Goal: Transaction & Acquisition: Book appointment/travel/reservation

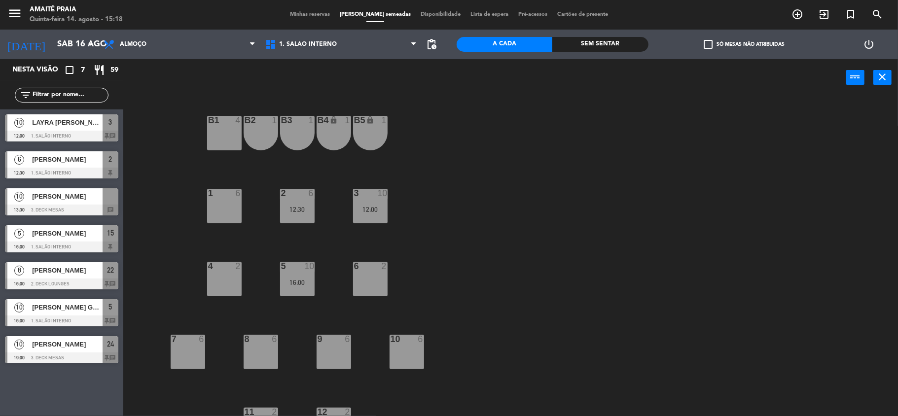
click at [364, 286] on div "6 2" at bounding box center [370, 279] width 35 height 35
click at [440, 77] on button "[GEOGRAPHIC_DATA]" at bounding box center [453, 78] width 59 height 20
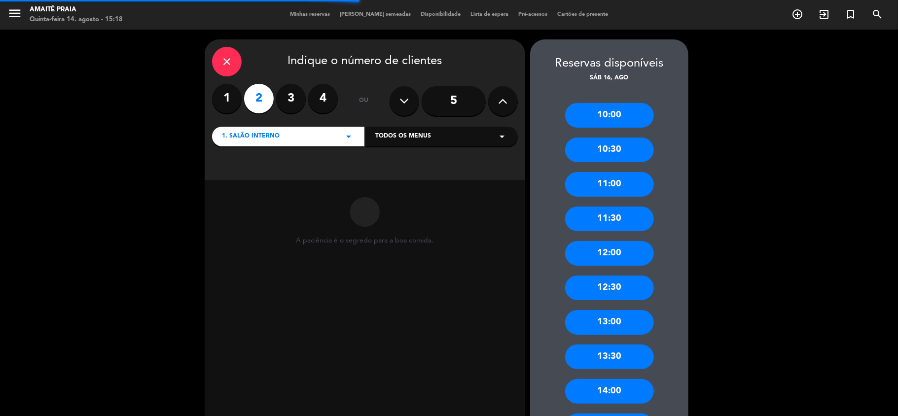
click at [459, 100] on input "5" at bounding box center [453, 101] width 64 height 30
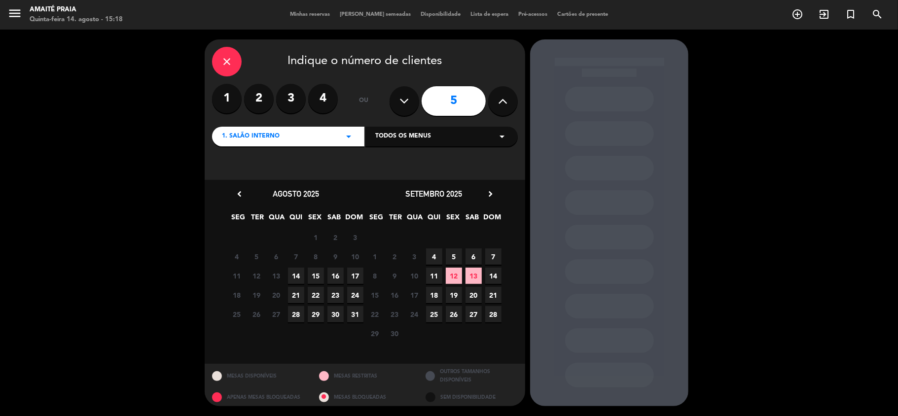
click at [337, 277] on span "16" at bounding box center [335, 276] width 16 height 16
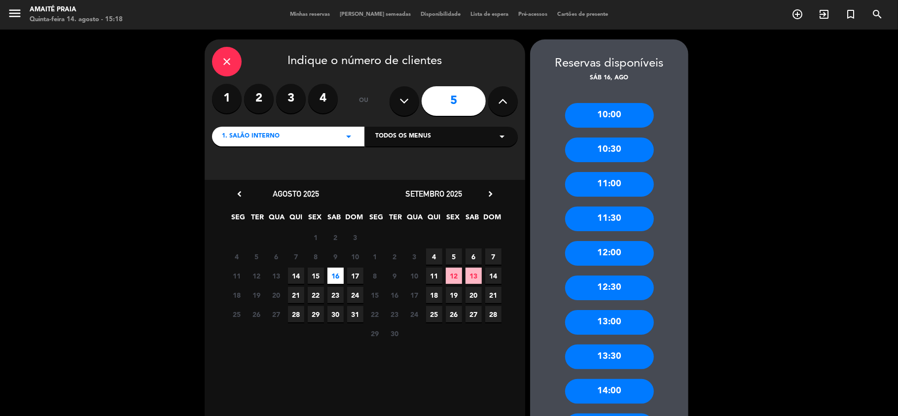
scroll to position [66, 0]
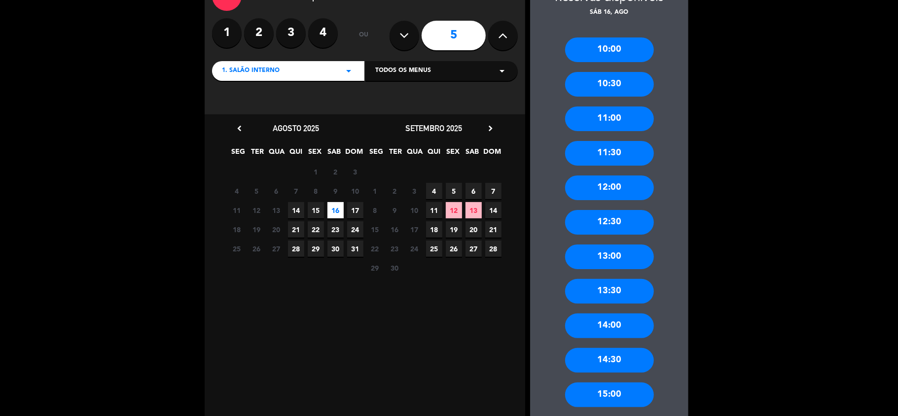
click at [624, 288] on div "13:30" at bounding box center [609, 291] width 89 height 25
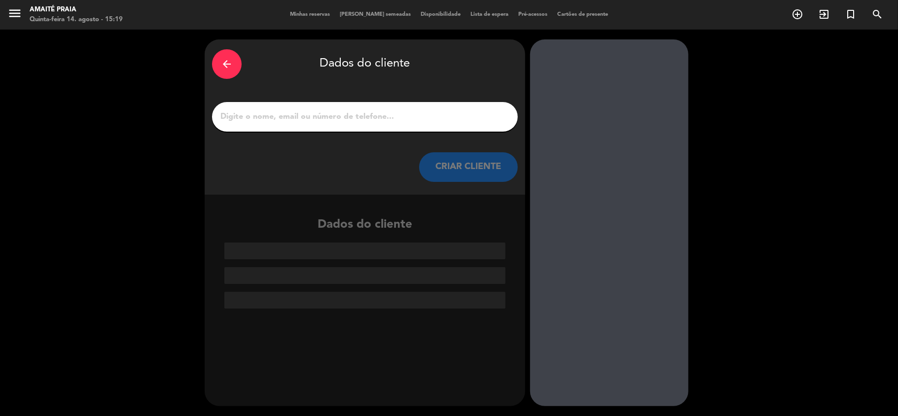
scroll to position [0, 0]
click at [229, 62] on icon "arrow_back" at bounding box center [227, 64] width 12 height 12
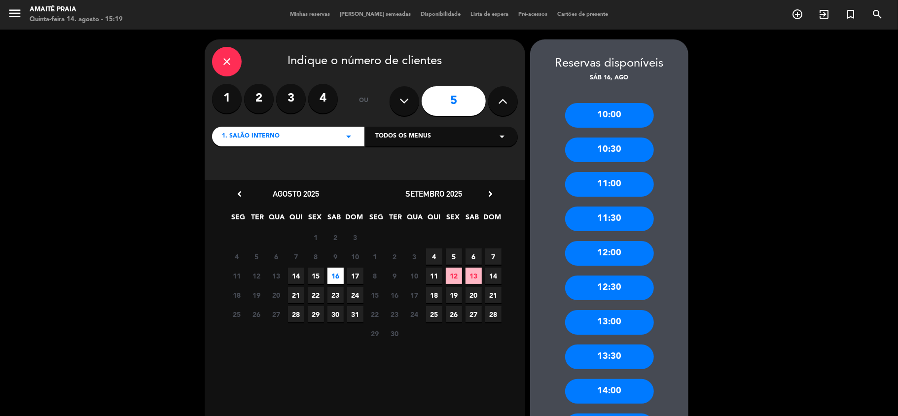
click at [627, 321] on div "13:00" at bounding box center [609, 322] width 89 height 25
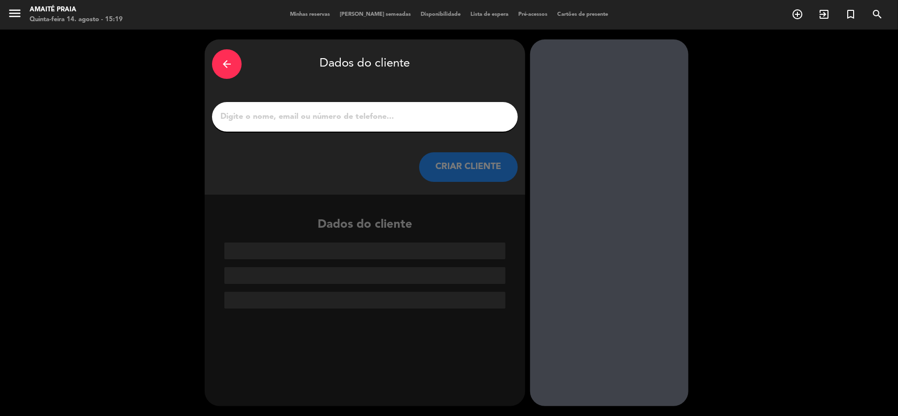
click at [405, 120] on input "1" at bounding box center [364, 117] width 291 height 14
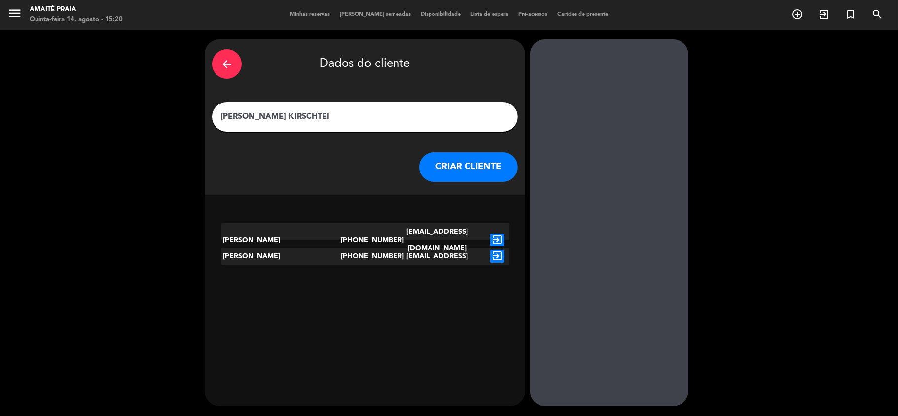
type input "[PERSON_NAME] KIRSCHTEI"
click at [497, 234] on icon "exit_to_app" at bounding box center [497, 240] width 14 height 13
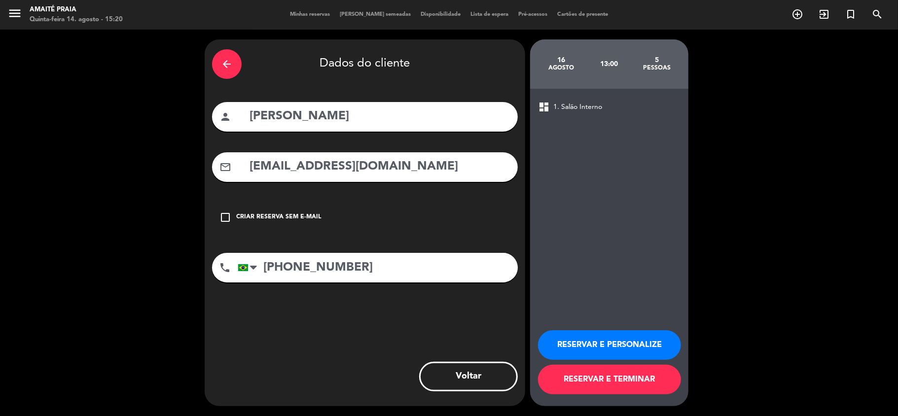
click at [477, 206] on div "check_box_outline_blank Criar reserva sem e-mail" at bounding box center [365, 218] width 306 height 30
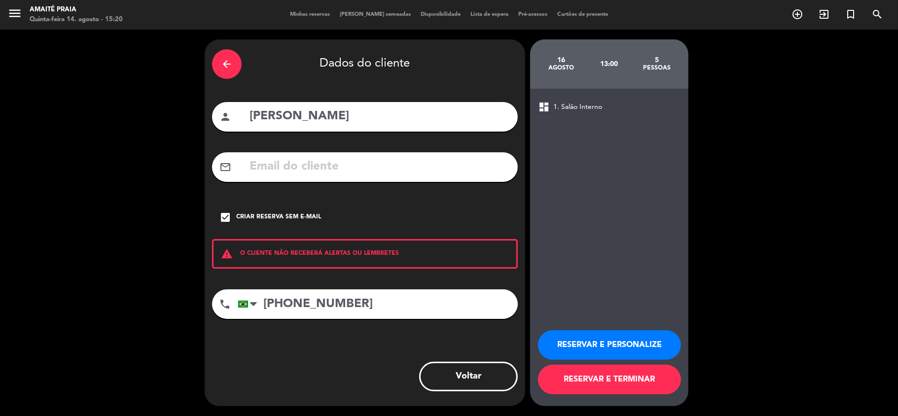
click at [412, 178] on div "mail_outline" at bounding box center [365, 167] width 306 height 30
click at [225, 62] on icon "arrow_back" at bounding box center [227, 64] width 12 height 12
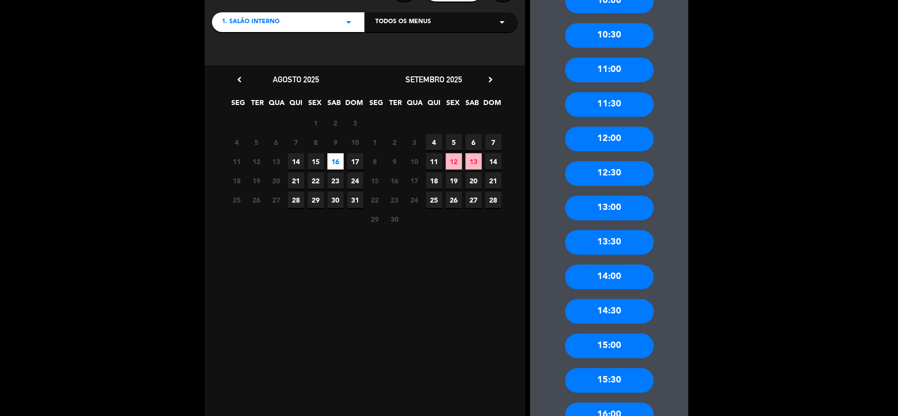
scroll to position [197, 0]
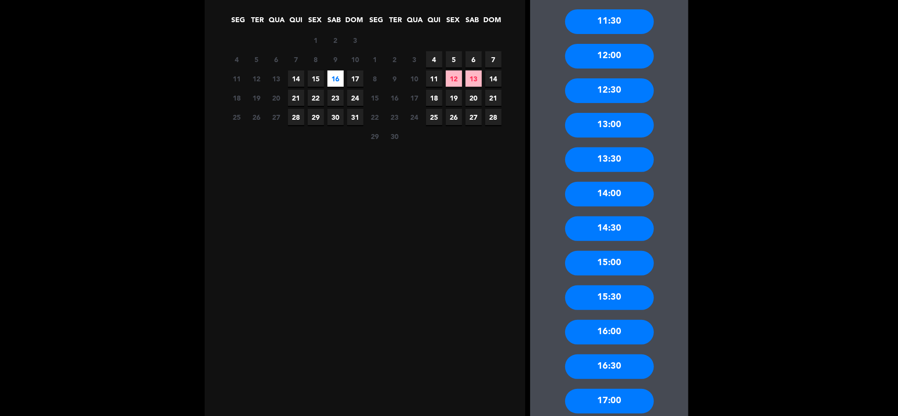
click at [600, 128] on div "13:00" at bounding box center [609, 125] width 89 height 25
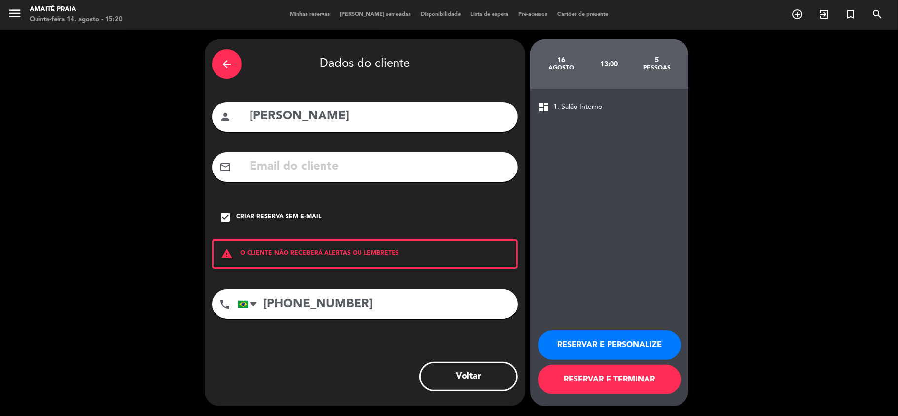
scroll to position [0, 0]
click at [320, 215] on div "check_box Criar reserva sem e-mail" at bounding box center [365, 218] width 306 height 30
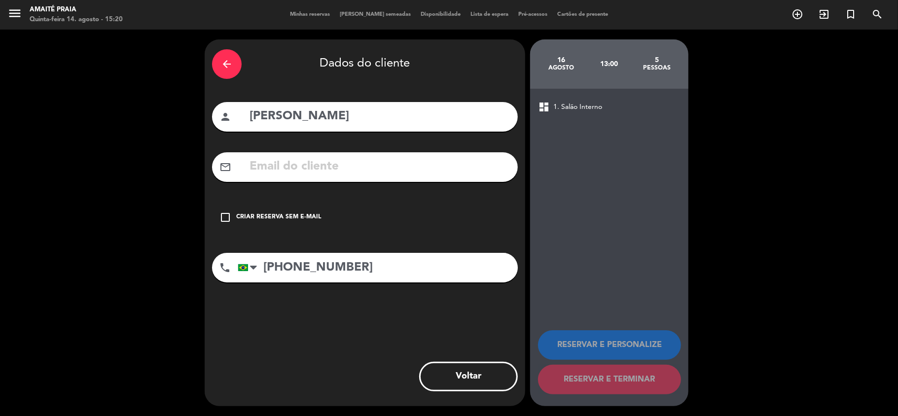
click at [234, 66] on div "arrow_back" at bounding box center [227, 64] width 30 height 30
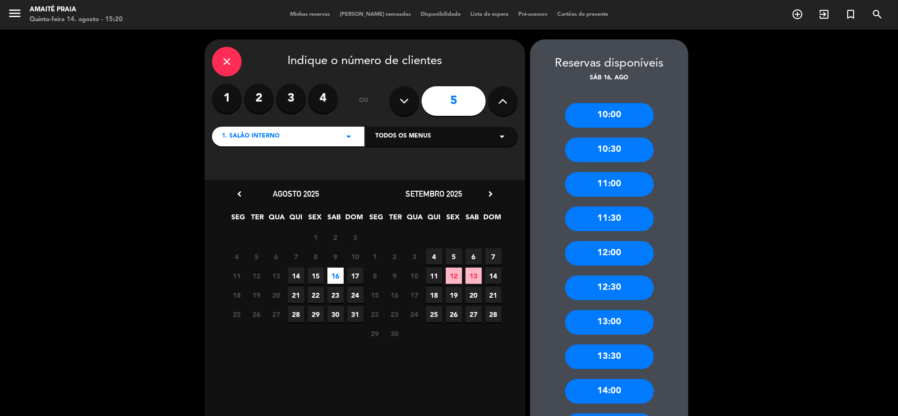
click at [602, 324] on div "13:00" at bounding box center [609, 322] width 89 height 25
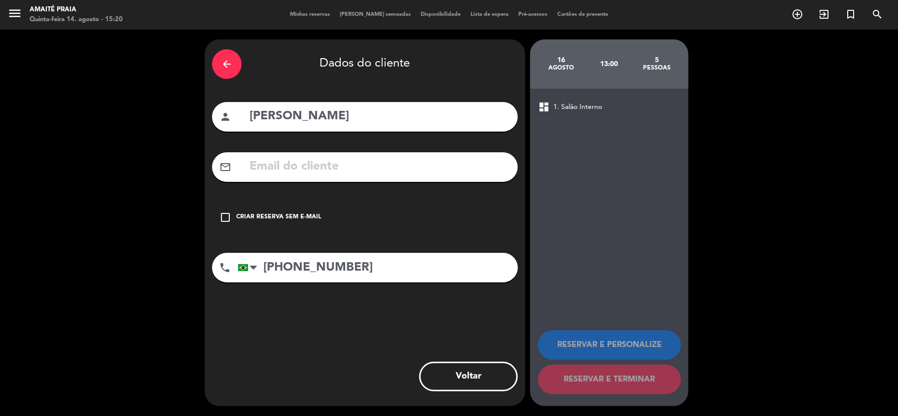
click at [351, 123] on input "[PERSON_NAME]" at bounding box center [379, 116] width 262 height 20
type input "[PERSON_NAME]"
click at [216, 61] on div "arrow_back" at bounding box center [227, 64] width 30 height 30
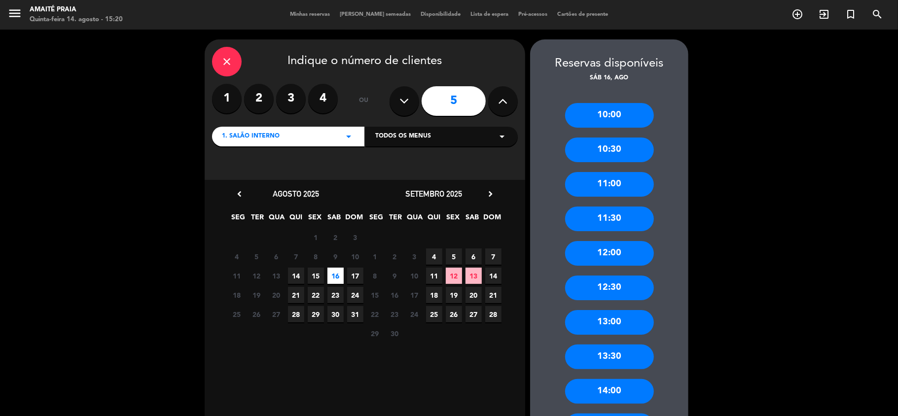
click at [216, 61] on div "close" at bounding box center [227, 62] width 30 height 30
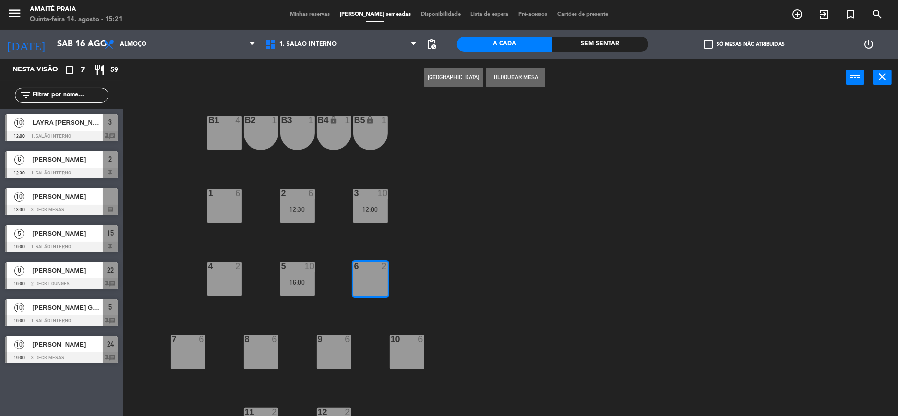
click at [464, 74] on button "[GEOGRAPHIC_DATA]" at bounding box center [453, 78] width 59 height 20
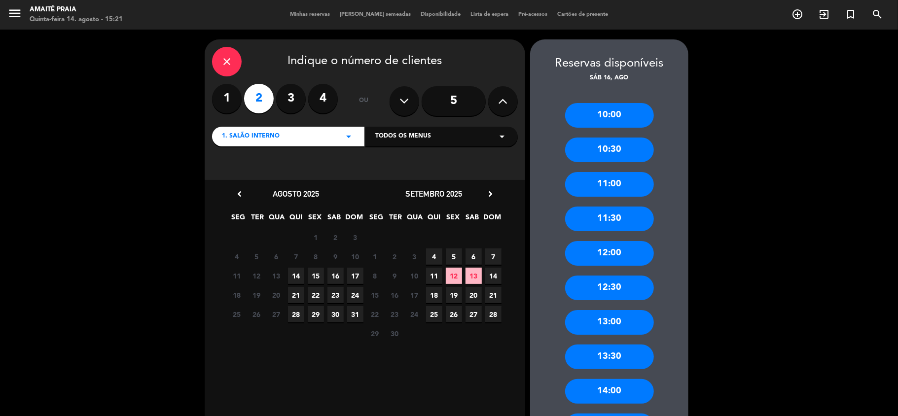
click at [453, 99] on input "5" at bounding box center [453, 101] width 64 height 30
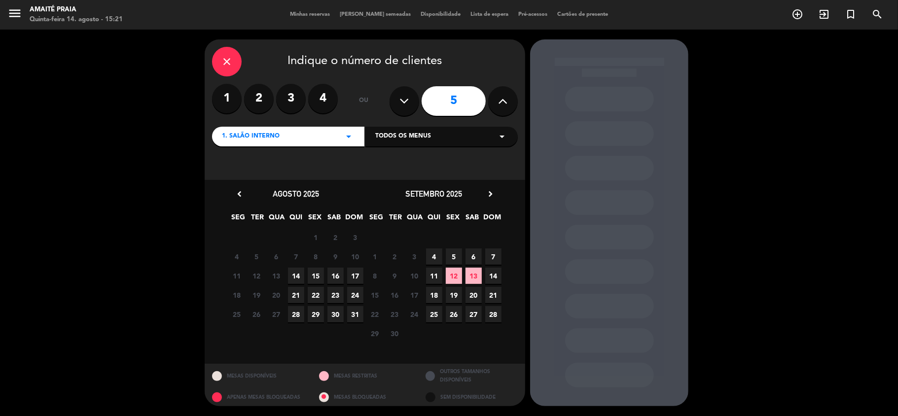
click at [336, 272] on span "16" at bounding box center [335, 276] width 16 height 16
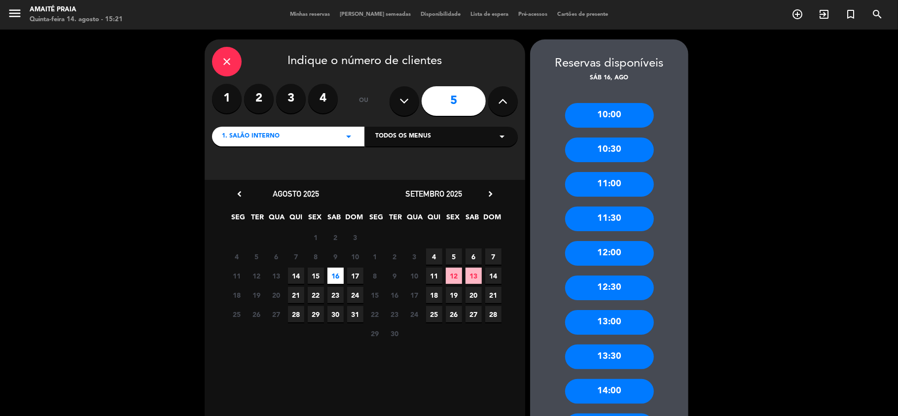
click at [624, 322] on div "13:00" at bounding box center [609, 322] width 89 height 25
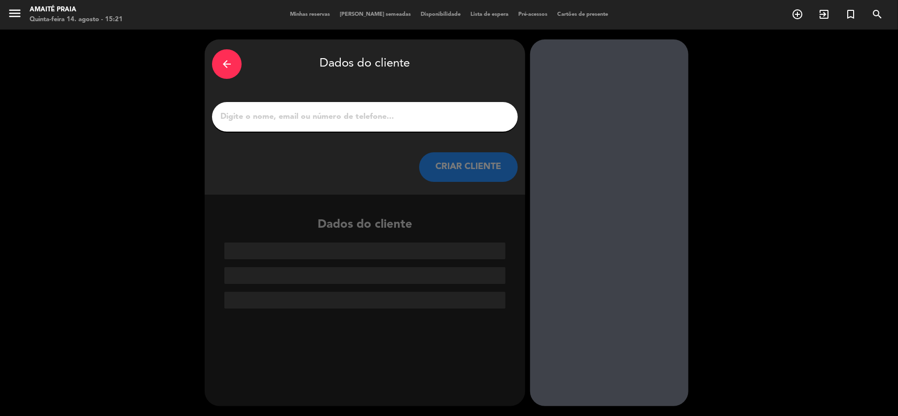
click at [419, 120] on input "1" at bounding box center [364, 117] width 291 height 14
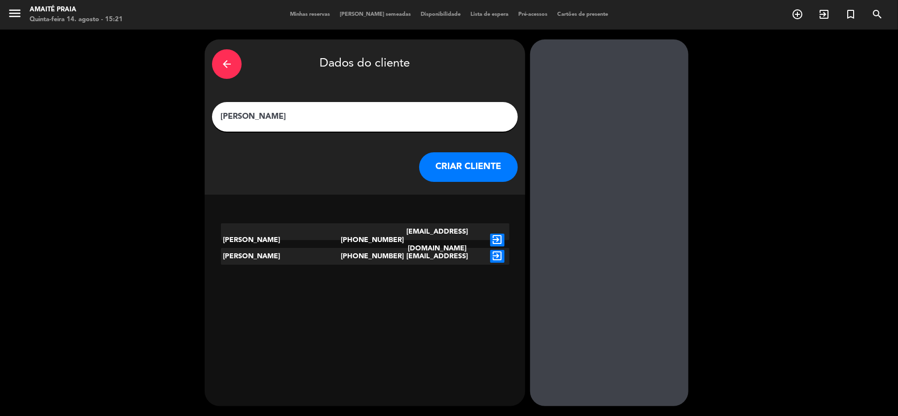
type input "[PERSON_NAME]"
click at [490, 234] on icon "exit_to_app" at bounding box center [497, 240] width 14 height 13
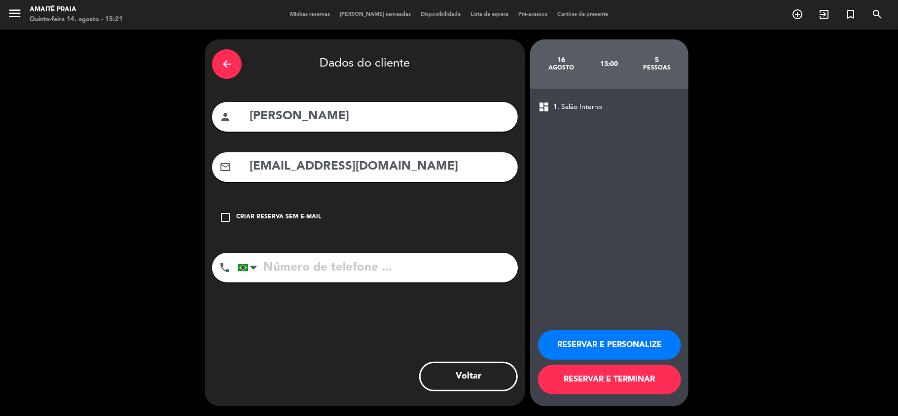
type input "[PHONE_NUMBER]"
click at [592, 339] on button "RESERVAR E PERSONALIZE" at bounding box center [609, 345] width 143 height 30
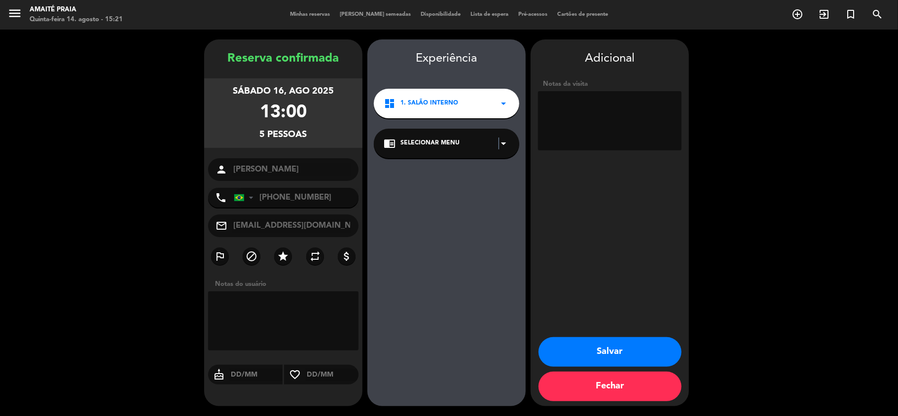
drag, startPoint x: 498, startPoint y: 142, endPoint x: 491, endPoint y: 156, distance: 15.4
click at [497, 142] on icon "arrow_drop_down" at bounding box center [503, 144] width 12 height 12
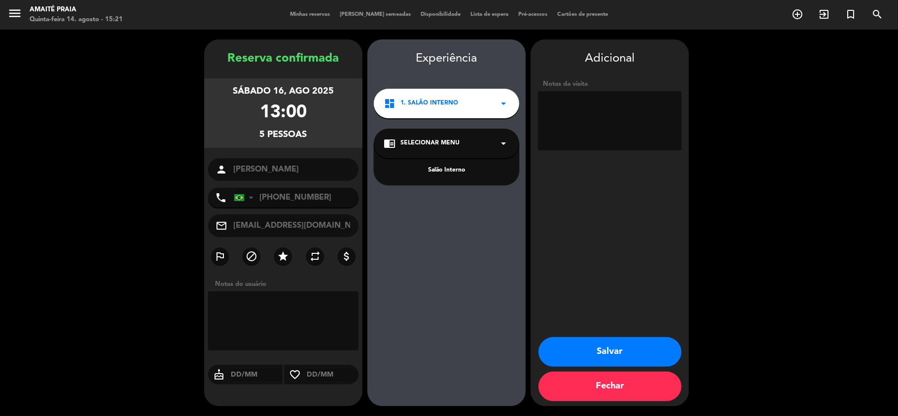
click at [479, 171] on div "Salão Interno" at bounding box center [446, 171] width 126 height 10
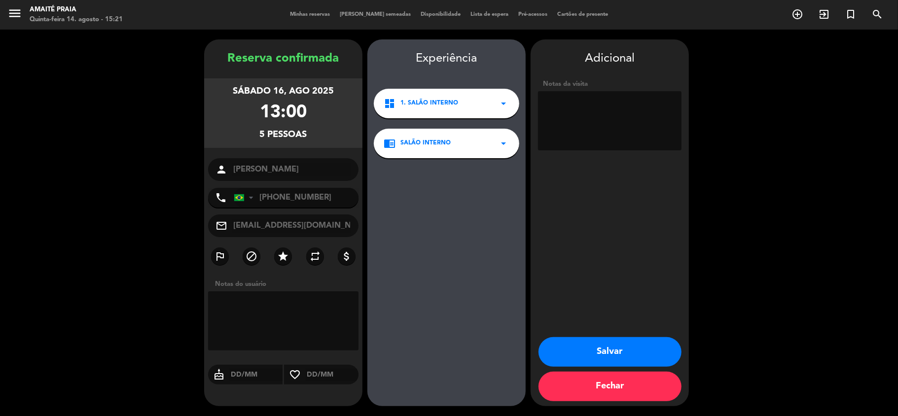
click at [573, 130] on textarea at bounding box center [609, 120] width 143 height 59
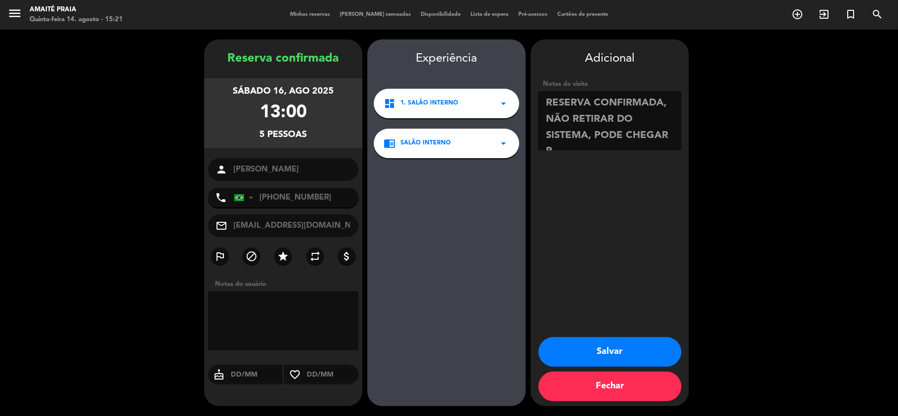
scroll to position [7, 0]
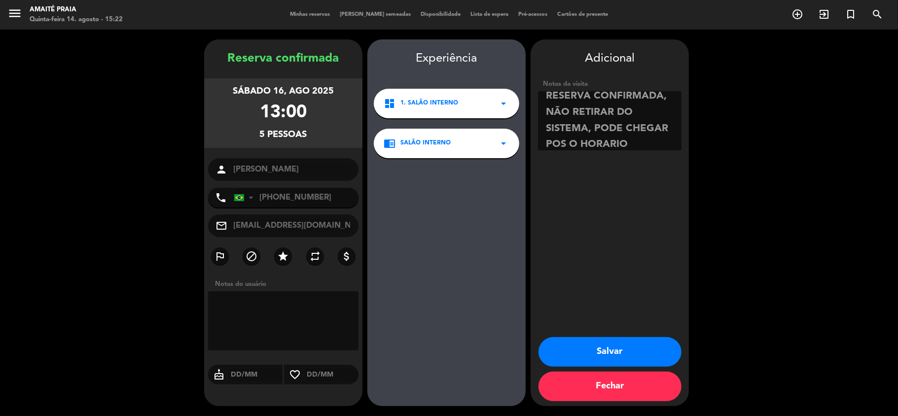
type textarea "RESERVA CONFIRMADA, NÃO RETIRAR DO SISTEMA, PODE CHEGAR POS O HORARIO"
click at [612, 353] on button "Salvar" at bounding box center [609, 352] width 143 height 30
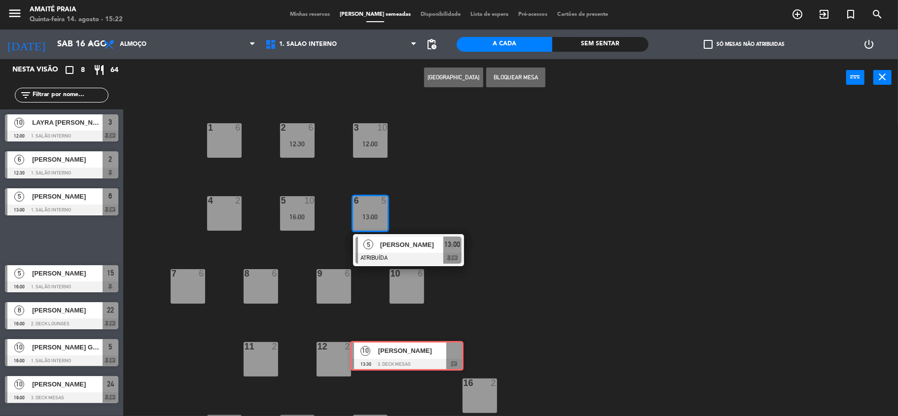
scroll to position [97, 0]
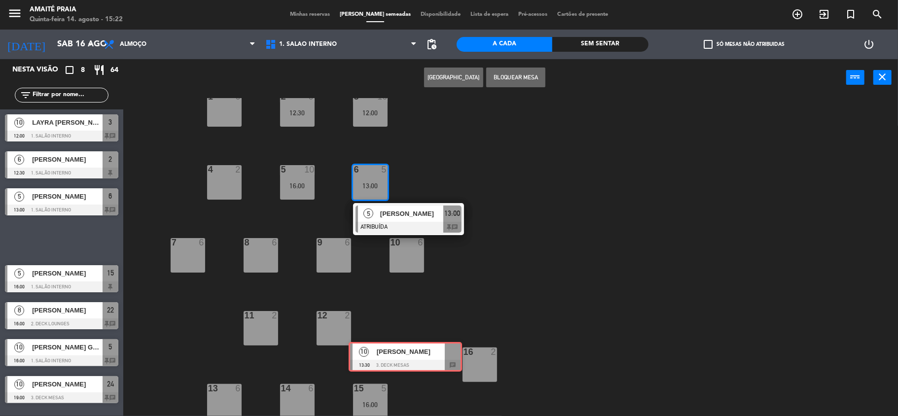
drag, startPoint x: 52, startPoint y: 241, endPoint x: 379, endPoint y: 369, distance: 351.0
click at [380, 369] on div "Nesta visão crop_square 8 restaurant 64 filter_list 10 LAYRA [PERSON_NAME] 12:0…" at bounding box center [449, 238] width 898 height 359
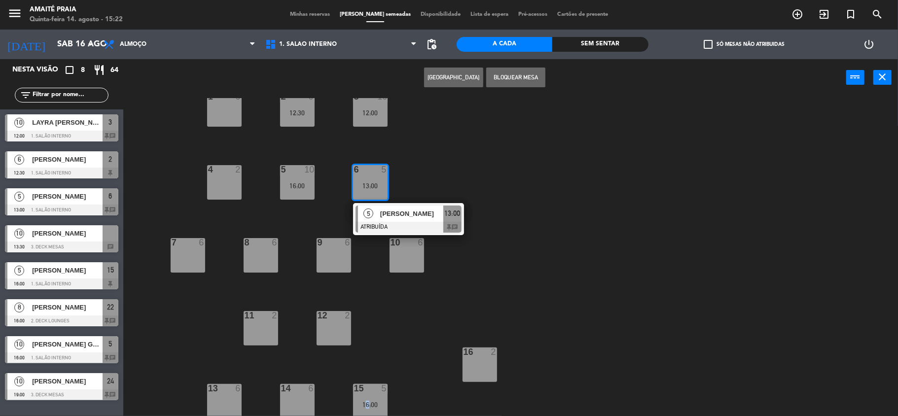
drag, startPoint x: 363, startPoint y: 373, endPoint x: 335, endPoint y: 358, distance: 32.0
click at [353, 373] on div "B1 4 B2 1 B3 1 B4 lock 1 B5 lock 1 1 6 2 6 12:30 3 10 12:00 4 2 5 10 16:00 6 5 …" at bounding box center [514, 258] width 765 height 320
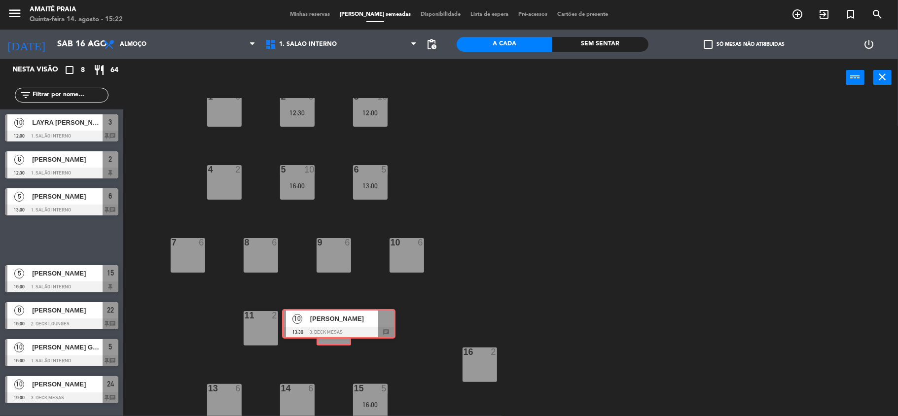
drag, startPoint x: 54, startPoint y: 234, endPoint x: 331, endPoint y: 317, distance: 289.4
click at [331, 317] on div "Nesta visão crop_square 8 restaurant 64 filter_list 10 LAYRA [PERSON_NAME] 12:0…" at bounding box center [449, 238] width 898 height 359
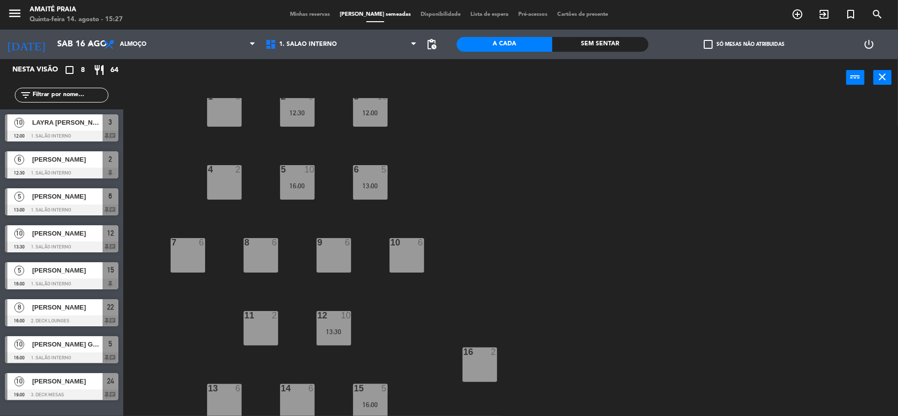
click at [111, 154] on span "2" at bounding box center [110, 159] width 3 height 12
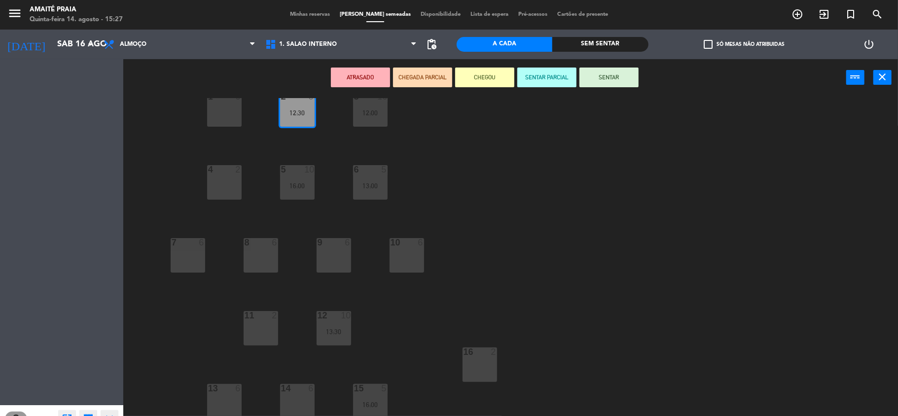
click at [111, 154] on div "Nesta visão crop_square 8 restaurant 64 filter_list 10 LAYRA [PERSON_NAME] 12:0…" at bounding box center [61, 237] width 123 height 357
